Goal: Task Accomplishment & Management: Use online tool/utility

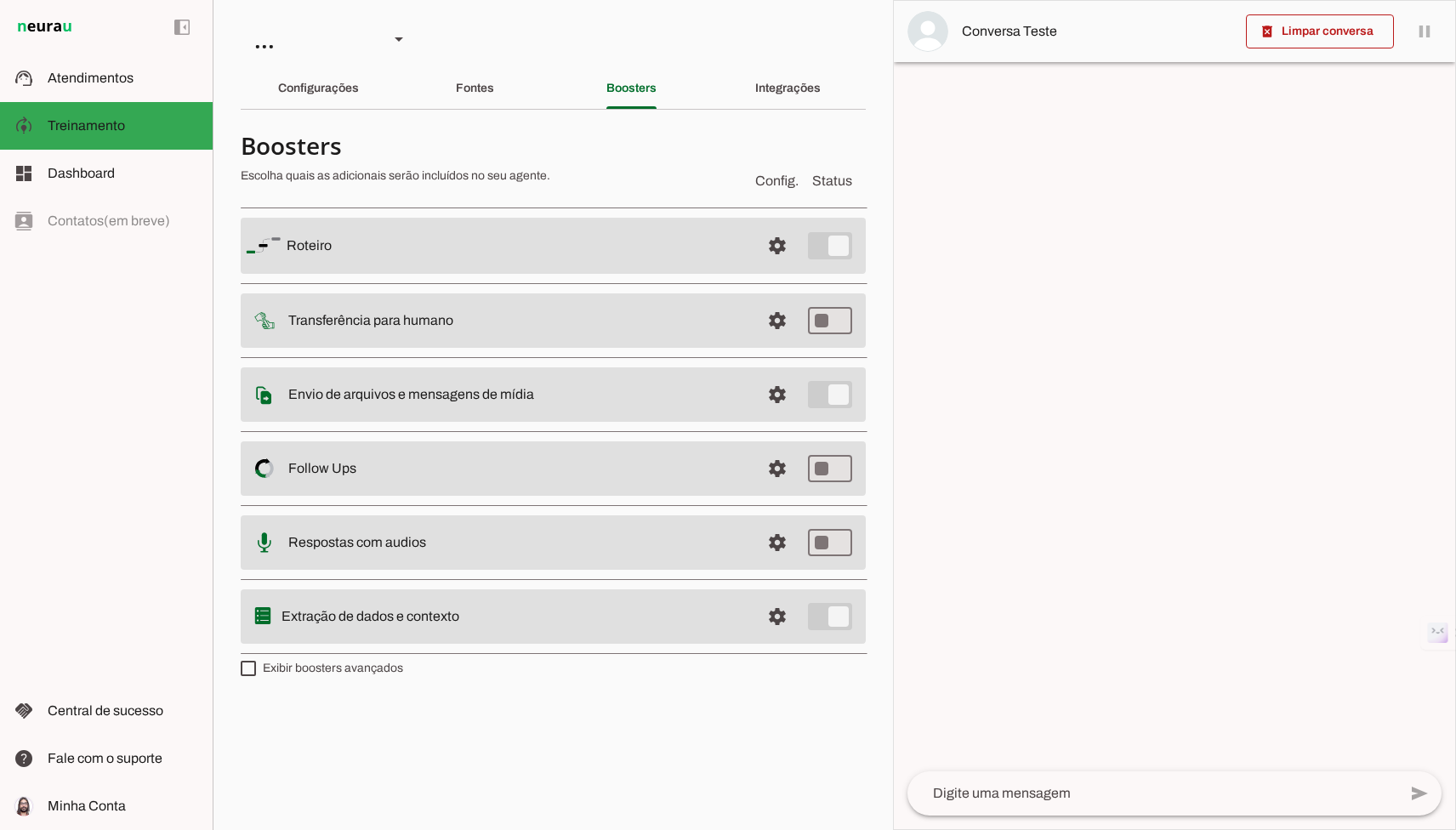
click at [700, 127] on md-list-item "Boosters Escolha quais as adicionais serão incluídos no seu agente. Config. Sta…" at bounding box center [553, 160] width 625 height 75
click at [1237, 346] on div at bounding box center [1175, 415] width 561 height 828
